Goal: Obtain resource: Download file/media

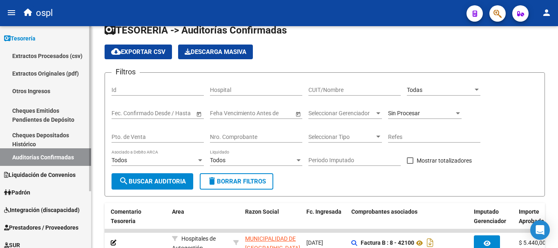
click at [46, 39] on link "Tesorería" at bounding box center [45, 38] width 91 height 18
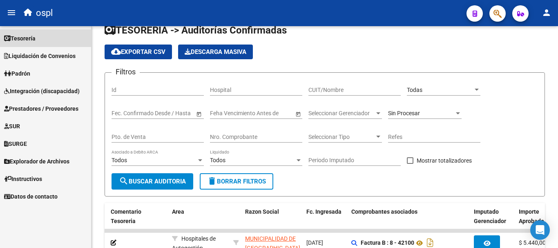
click at [47, 41] on link "Tesorería" at bounding box center [45, 38] width 91 height 18
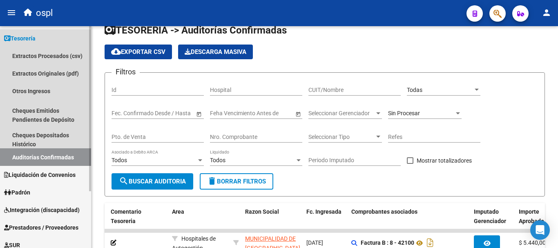
click at [60, 159] on link "Auditorías Confirmadas" at bounding box center [45, 157] width 91 height 18
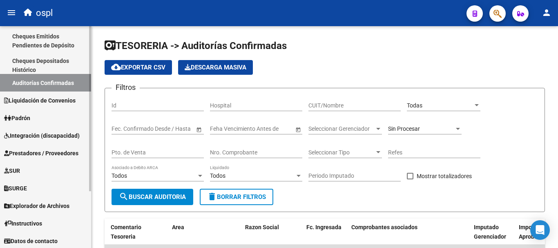
scroll to position [76, 0]
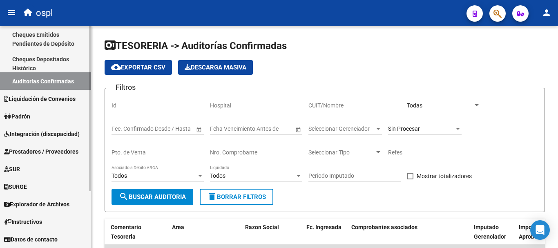
click at [32, 151] on span "Prestadores / Proveedores" at bounding box center [41, 151] width 74 height 9
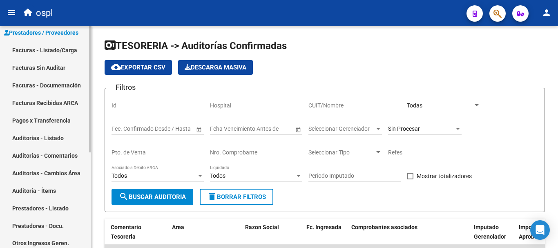
click at [56, 51] on link "Facturas - Listado/Carga" at bounding box center [45, 50] width 91 height 18
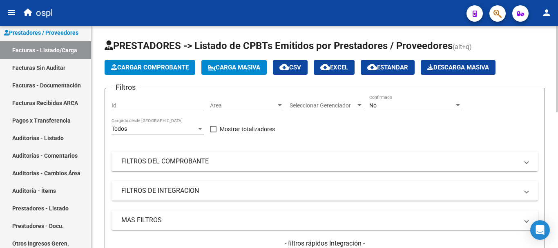
click at [188, 161] on mat-panel-title "FILTROS DEL COMPROBANTE" at bounding box center [319, 161] width 397 height 9
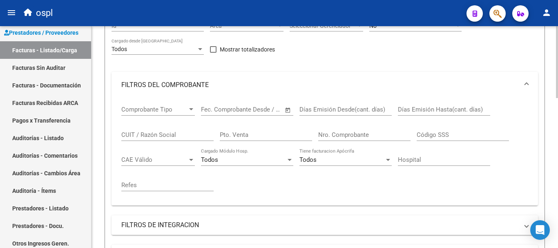
scroll to position [82, 0]
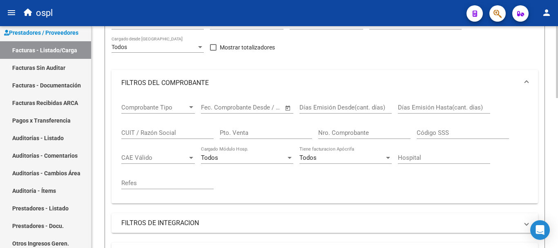
click at [173, 136] on input "CUIT / Razón Social" at bounding box center [167, 132] width 92 height 7
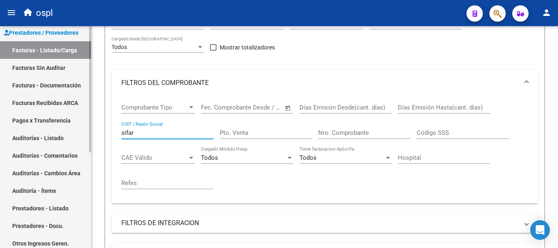
drag, startPoint x: 143, startPoint y: 135, endPoint x: 81, endPoint y: 132, distance: 62.5
click at [83, 134] on mat-sidenav-container "Firma Express Tesorería Extractos Procesados (csv) Extractos Originales (pdf) O…" at bounding box center [279, 137] width 558 height 222
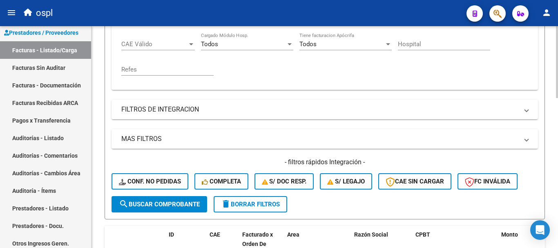
scroll to position [204, 0]
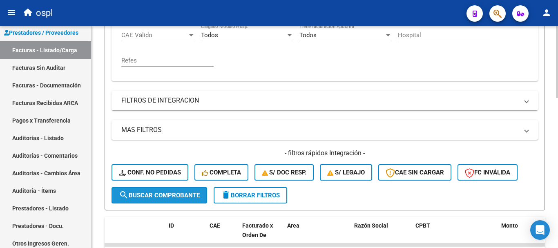
click at [171, 193] on span "search Buscar Comprobante" at bounding box center [159, 194] width 81 height 7
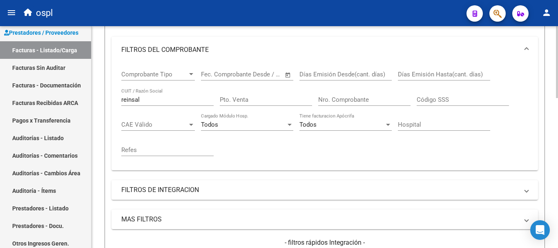
scroll to position [0, 0]
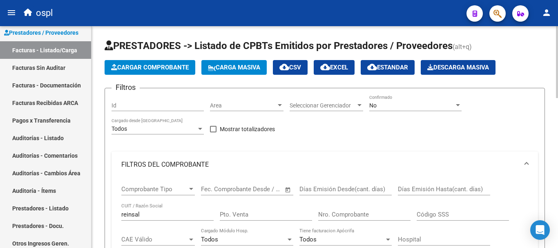
click at [405, 101] on div "No Confirmado" at bounding box center [415, 103] width 92 height 16
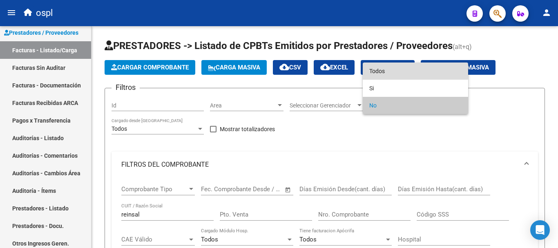
click at [383, 70] on span "Todos" at bounding box center [415, 70] width 92 height 17
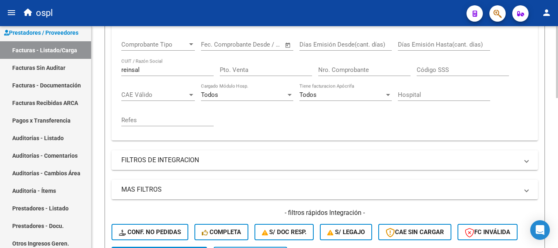
scroll to position [245, 0]
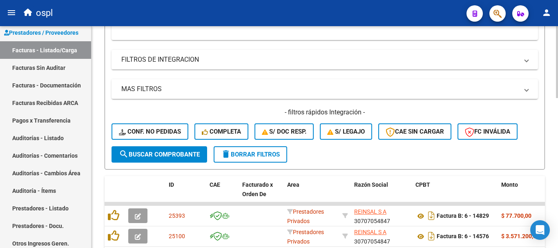
click at [177, 154] on span "search Buscar Comprobante" at bounding box center [159, 154] width 81 height 7
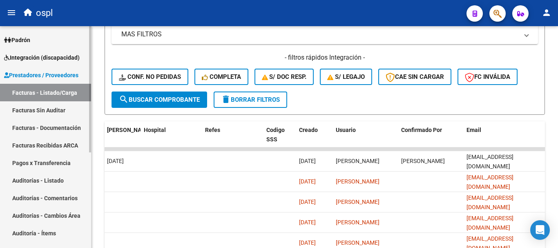
scroll to position [0, 0]
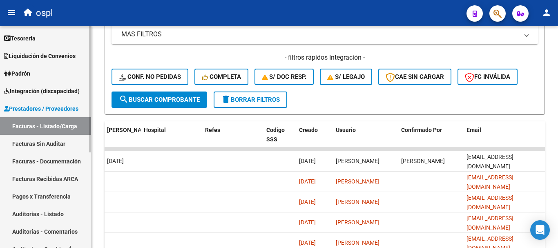
click at [57, 108] on span "Prestadores / Proveedores" at bounding box center [41, 108] width 74 height 9
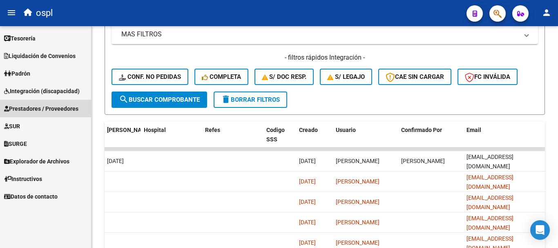
click at [59, 109] on span "Prestadores / Proveedores" at bounding box center [41, 108] width 74 height 9
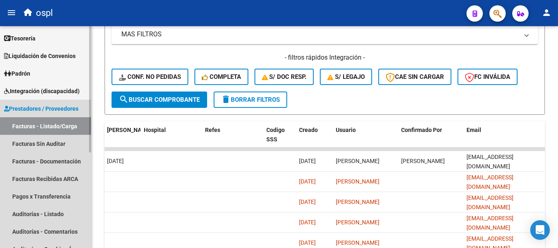
click at [59, 123] on link "Facturas - Listado/Carga" at bounding box center [45, 126] width 91 height 18
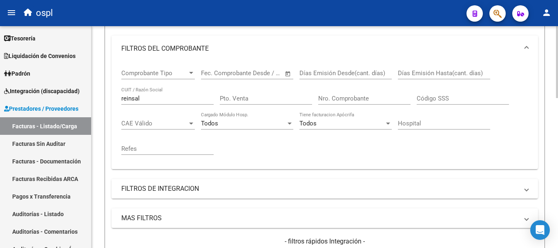
scroll to position [96, 0]
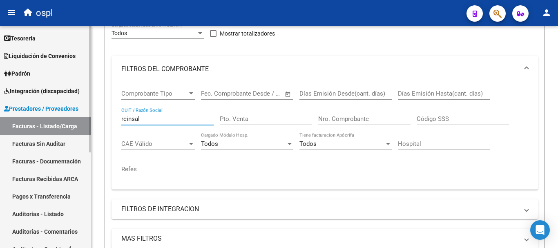
drag, startPoint x: 143, startPoint y: 120, endPoint x: 75, endPoint y: 113, distance: 68.5
click at [75, 113] on mat-sidenav-container "Firma Express Tesorería Extractos Procesados (csv) Extractos Originales (pdf) O…" at bounding box center [279, 137] width 558 height 222
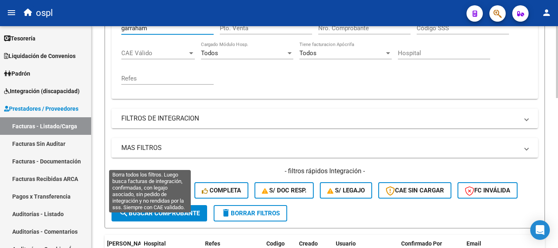
scroll to position [218, 0]
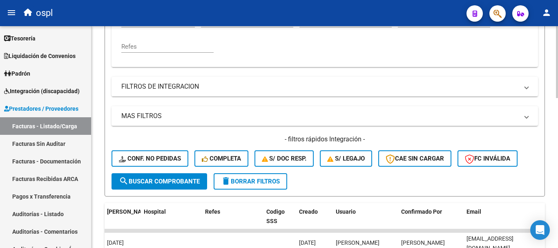
click at [186, 184] on span "search Buscar Comprobante" at bounding box center [159, 181] width 81 height 7
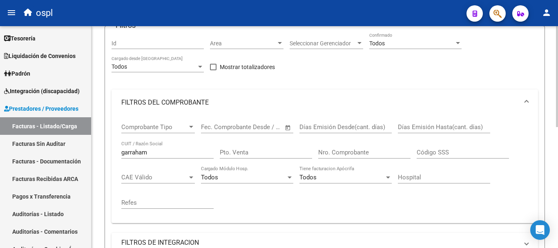
scroll to position [62, 0]
click at [151, 154] on input "garraham" at bounding box center [167, 151] width 92 height 7
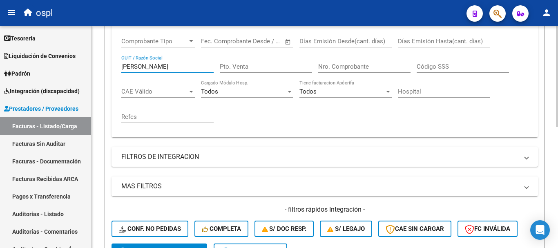
scroll to position [185, 0]
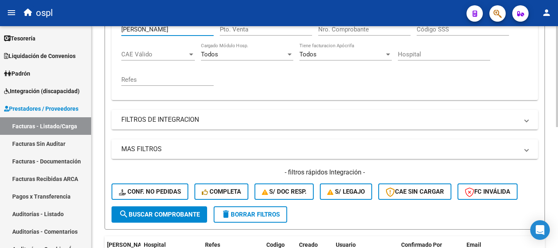
type input "[PERSON_NAME]"
click at [170, 220] on button "search Buscar Comprobante" at bounding box center [159, 214] width 96 height 16
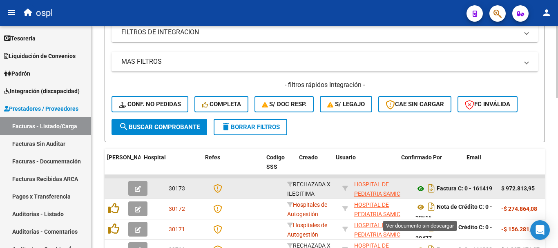
scroll to position [289, 0]
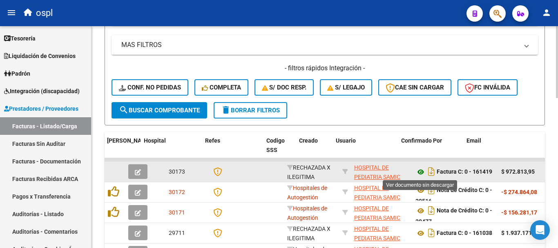
click at [421, 171] on icon at bounding box center [420, 172] width 11 height 10
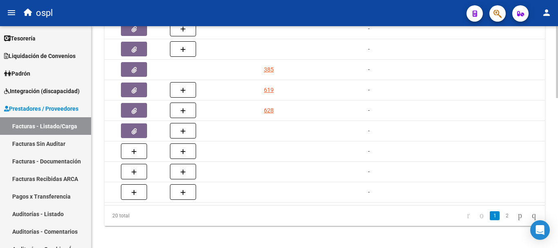
scroll to position [0, 691]
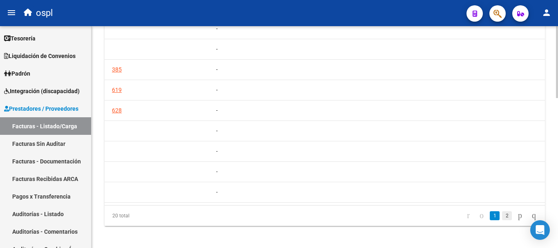
click at [502, 220] on link "2" at bounding box center [507, 215] width 10 height 9
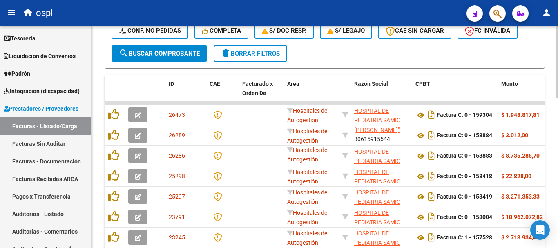
scroll to position [341, 0]
